Goal: Task Accomplishment & Management: Use online tool/utility

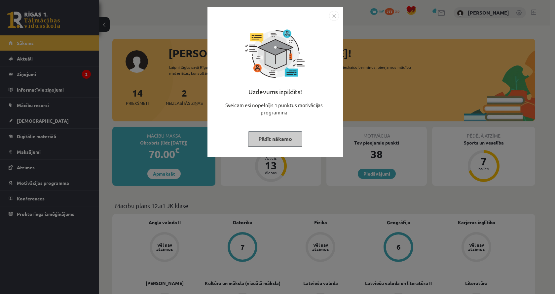
click at [282, 139] on button "Pildīt nākamo" at bounding box center [275, 138] width 54 height 15
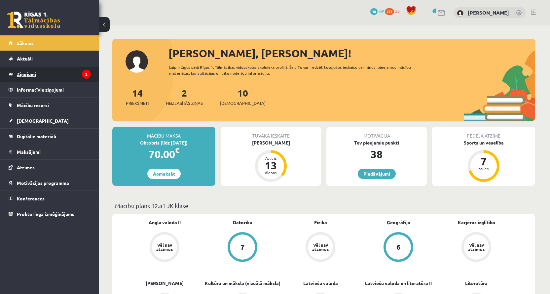
click at [36, 75] on legend "Ziņojumi 2" at bounding box center [54, 73] width 74 height 15
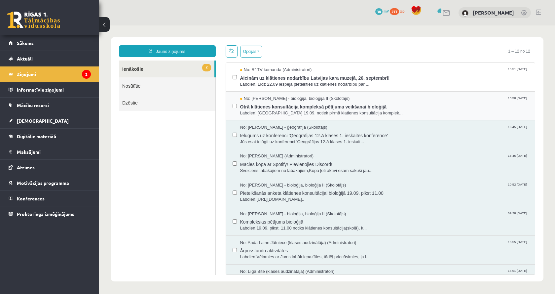
click at [275, 98] on span "No: [PERSON_NAME] - bioloģija, bioloģija II (Skolotājs)" at bounding box center [295, 99] width 110 height 6
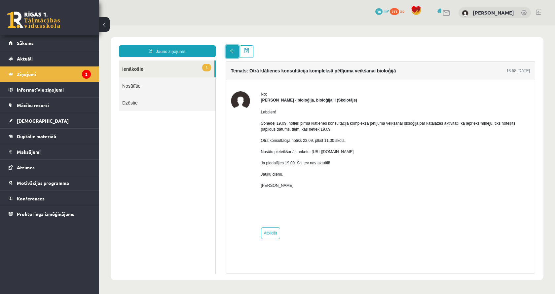
click at [232, 56] on link at bounding box center [232, 51] width 13 height 13
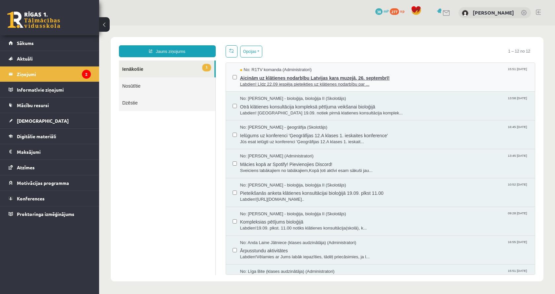
click at [340, 81] on span "Labdien! Līdz 22.09 iespēja pieteikties uz klātienes nodarbību par ..." at bounding box center [384, 84] width 289 height 6
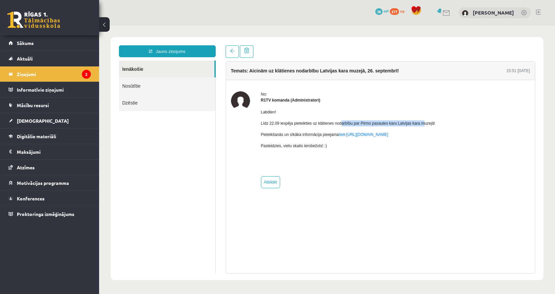
drag, startPoint x: 340, startPoint y: 126, endPoint x: 420, endPoint y: 125, distance: 79.7
click at [420, 125] on p "Līdz 22.09 iespēja pieteikties uz klātienes nodarbību par Pirmo pasaules karu L…" at bounding box center [348, 123] width 175 height 6
drag, startPoint x: 268, startPoint y: 135, endPoint x: 295, endPoint y: 135, distance: 26.8
click at [295, 135] on p "Pieteikšanās un sīkāka informācija pieejama šeit - [URL][DOMAIN_NAME]" at bounding box center [348, 135] width 175 height 6
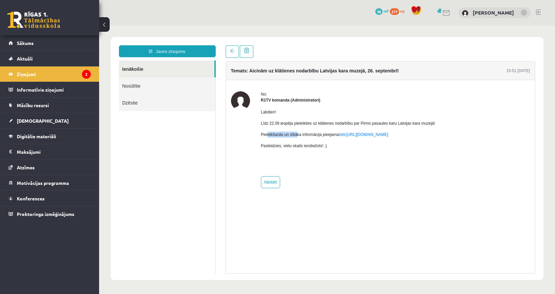
click at [295, 135] on p "Pieteikšanās un sīkāka informācija pieejama šeit - [URL][DOMAIN_NAME]" at bounding box center [348, 135] width 175 height 6
click at [232, 59] on div "Temats: Aicinām uz klātienes nodarbību Latvijas kara muzejā, [DATE]! 15:51 [DAT…" at bounding box center [381, 159] width 320 height 228
click at [231, 55] on link at bounding box center [232, 51] width 13 height 13
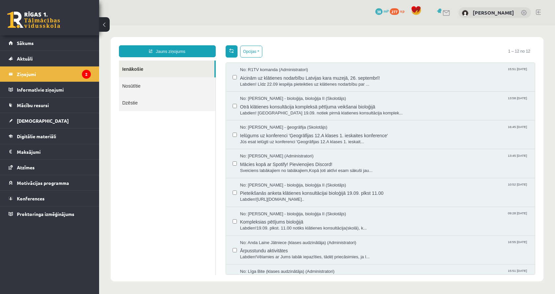
click at [230, 52] on span at bounding box center [231, 50] width 5 height 5
click at [62, 59] on link "Aktuāli" at bounding box center [50, 58] width 82 height 15
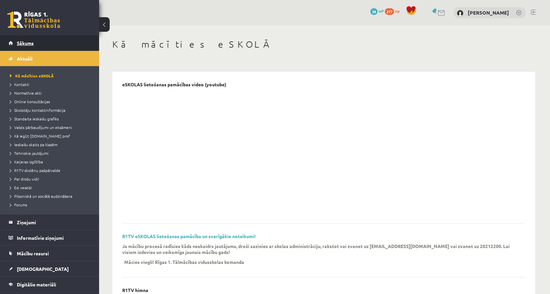
click at [85, 49] on link "Sākums" at bounding box center [50, 42] width 82 height 15
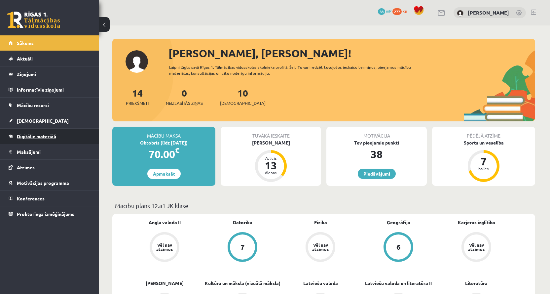
click at [36, 134] on span "Digitālie materiāli" at bounding box center [36, 136] width 39 height 6
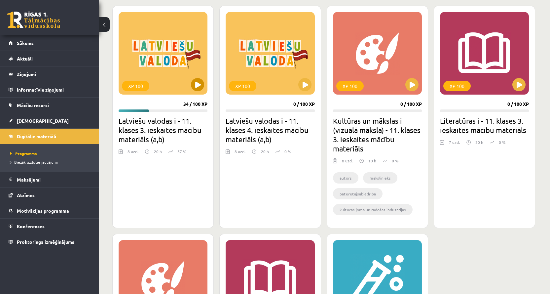
scroll to position [132, 0]
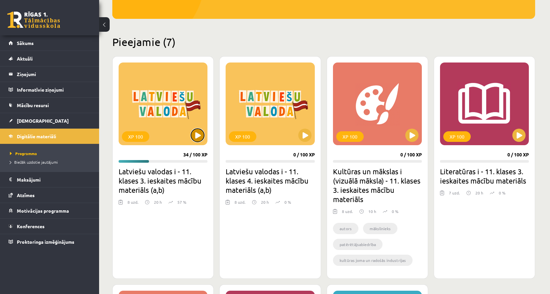
click at [202, 135] on button at bounding box center [197, 135] width 13 height 13
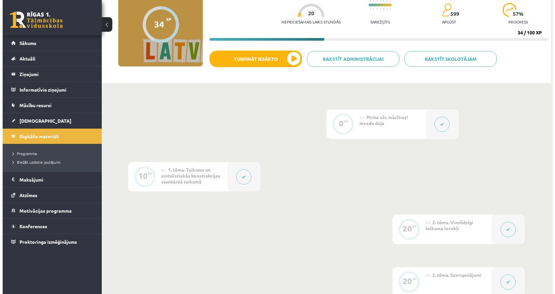
scroll to position [66, 0]
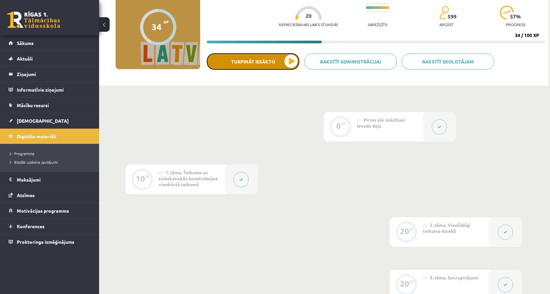
click at [270, 63] on button "Turpināt iesākto" at bounding box center [253, 61] width 93 height 17
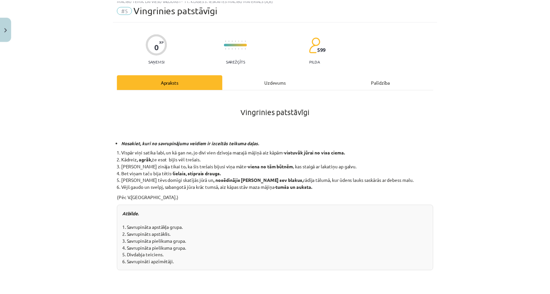
scroll to position [0, 0]
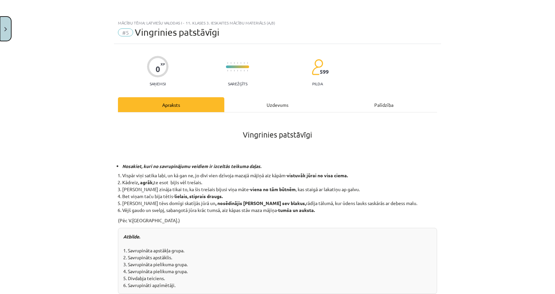
click at [4, 23] on button "Close" at bounding box center [5, 29] width 11 height 24
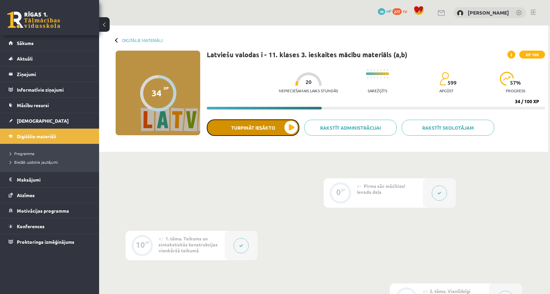
click at [288, 126] on button "Turpināt iesākto" at bounding box center [253, 127] width 93 height 17
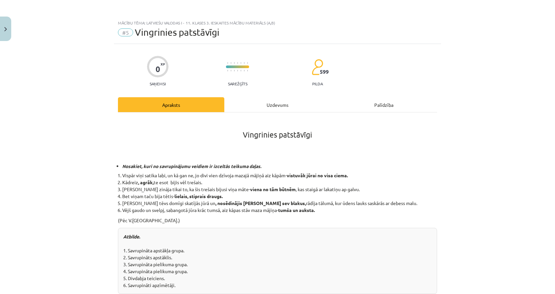
click at [312, 103] on div "Uzdevums" at bounding box center [277, 104] width 106 height 15
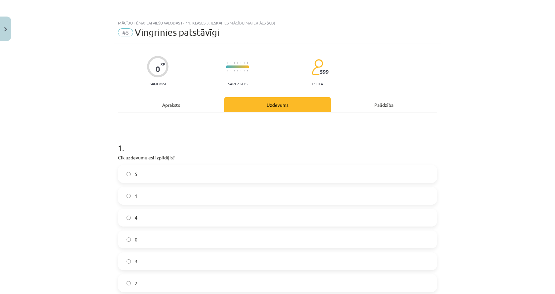
click at [190, 110] on div "Apraksts" at bounding box center [171, 104] width 106 height 15
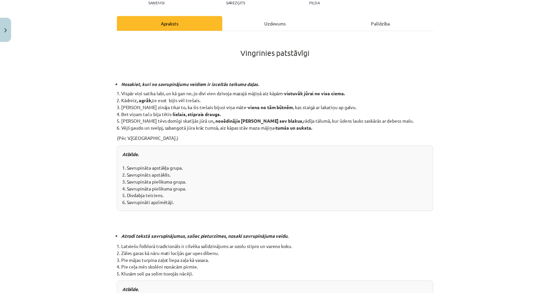
scroll to position [83, 0]
click at [12, 27] on div "Mācību tēma: Latviešu valodas i - 11. klases 3. ieskaites mācību materiāls (a,b…" at bounding box center [277, 147] width 555 height 294
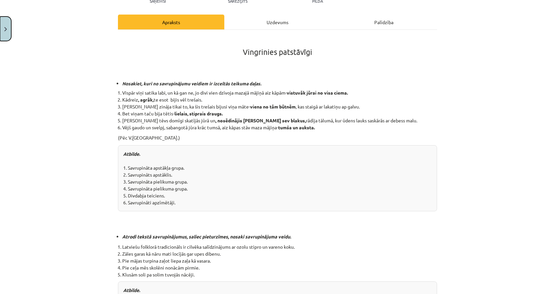
click at [8, 31] on button "Close" at bounding box center [5, 29] width 11 height 24
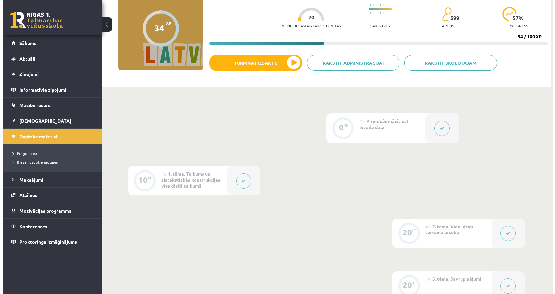
scroll to position [0, 0]
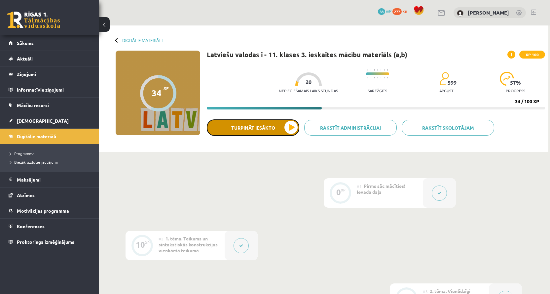
click at [270, 131] on button "Turpināt iesākto" at bounding box center [253, 127] width 93 height 17
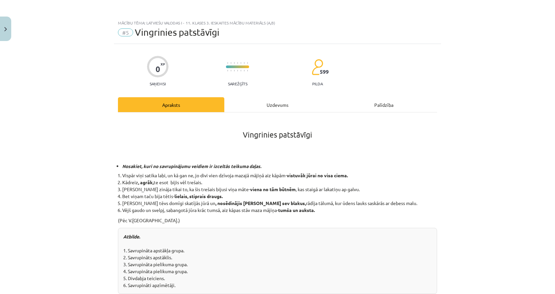
click at [268, 102] on div "Uzdevums" at bounding box center [277, 104] width 106 height 15
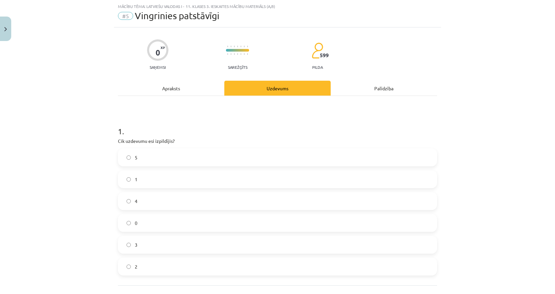
click at [161, 206] on label "4" at bounding box center [278, 201] width 318 height 17
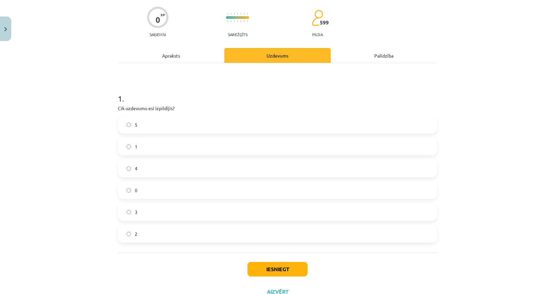
scroll to position [75, 0]
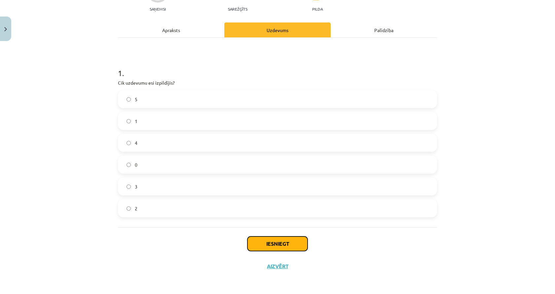
click at [282, 243] on button "Iesniegt" at bounding box center [278, 243] width 60 height 15
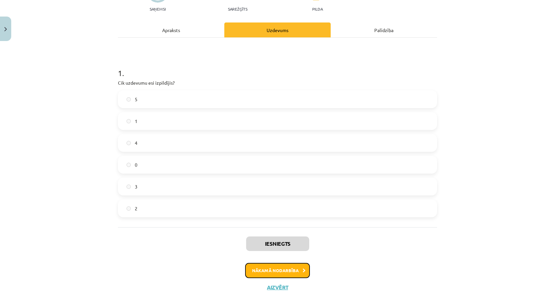
click at [279, 264] on button "Nākamā nodarbība" at bounding box center [277, 270] width 65 height 15
